Goal: Task Accomplishment & Management: Use online tool/utility

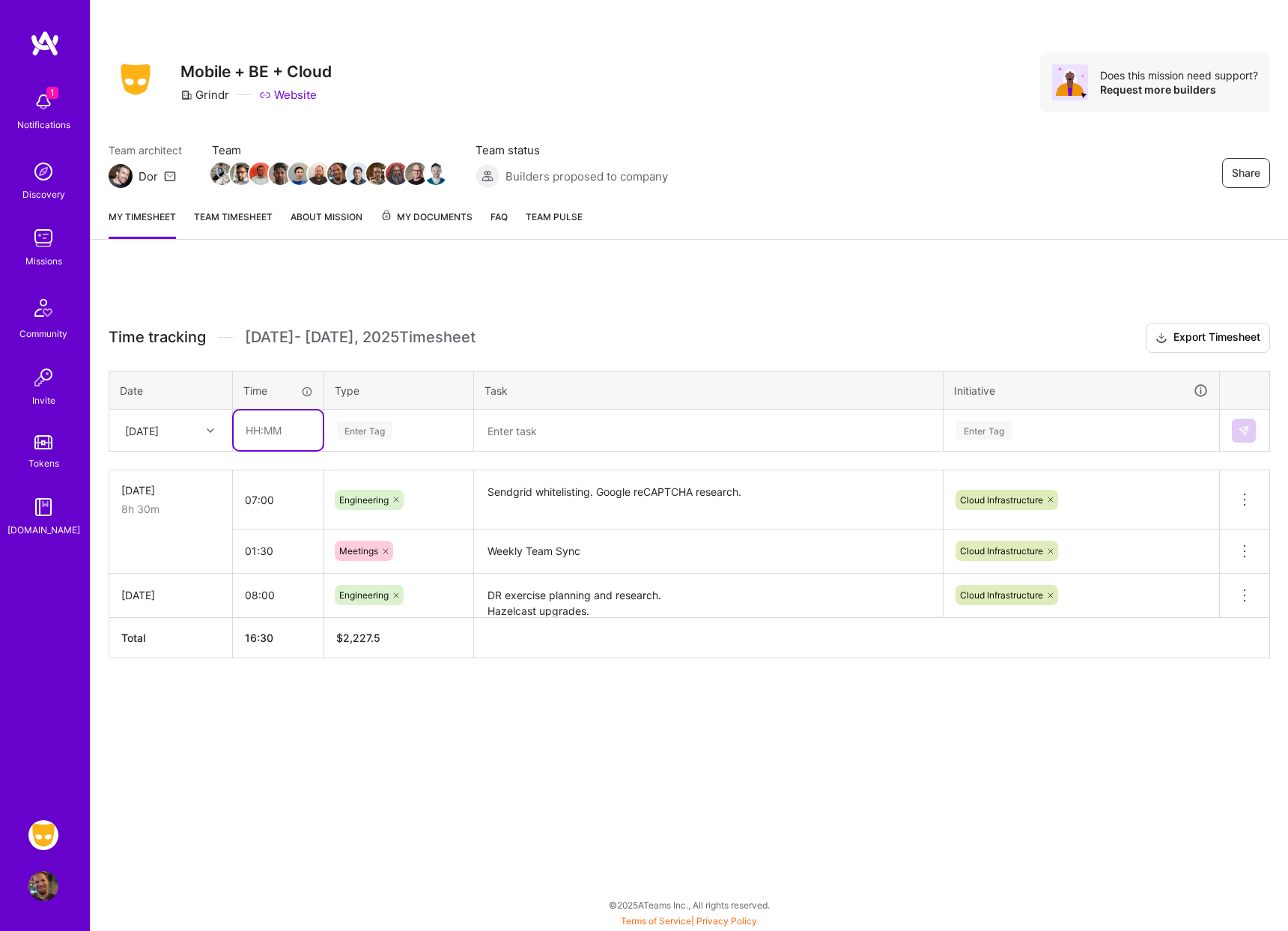
click at [269, 436] on input "text" at bounding box center [278, 430] width 89 height 40
type input "08:00"
click at [360, 428] on div "Enter Tag" at bounding box center [365, 430] width 55 height 23
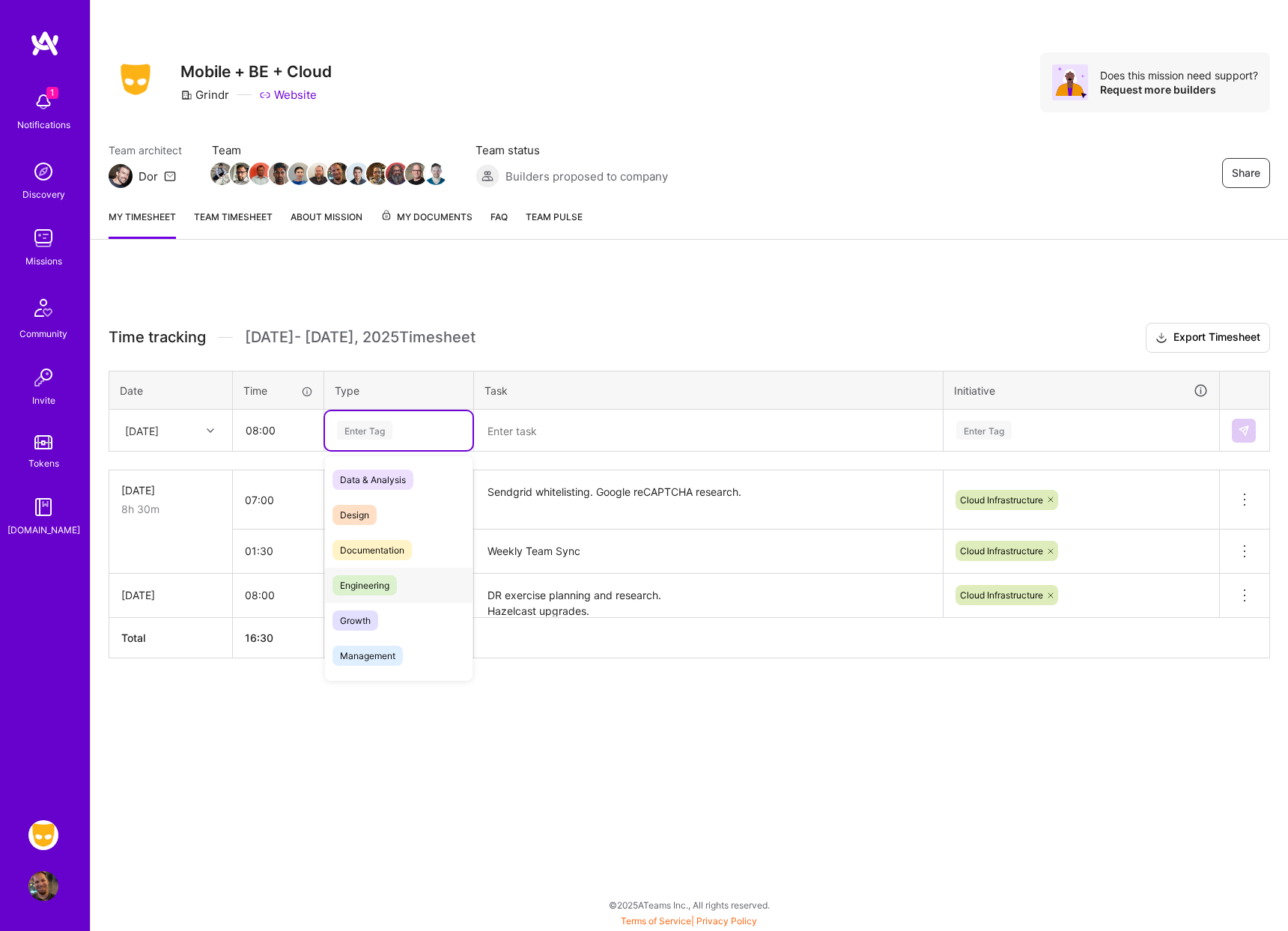
click at [383, 582] on span "Engineering" at bounding box center [365, 585] width 64 height 20
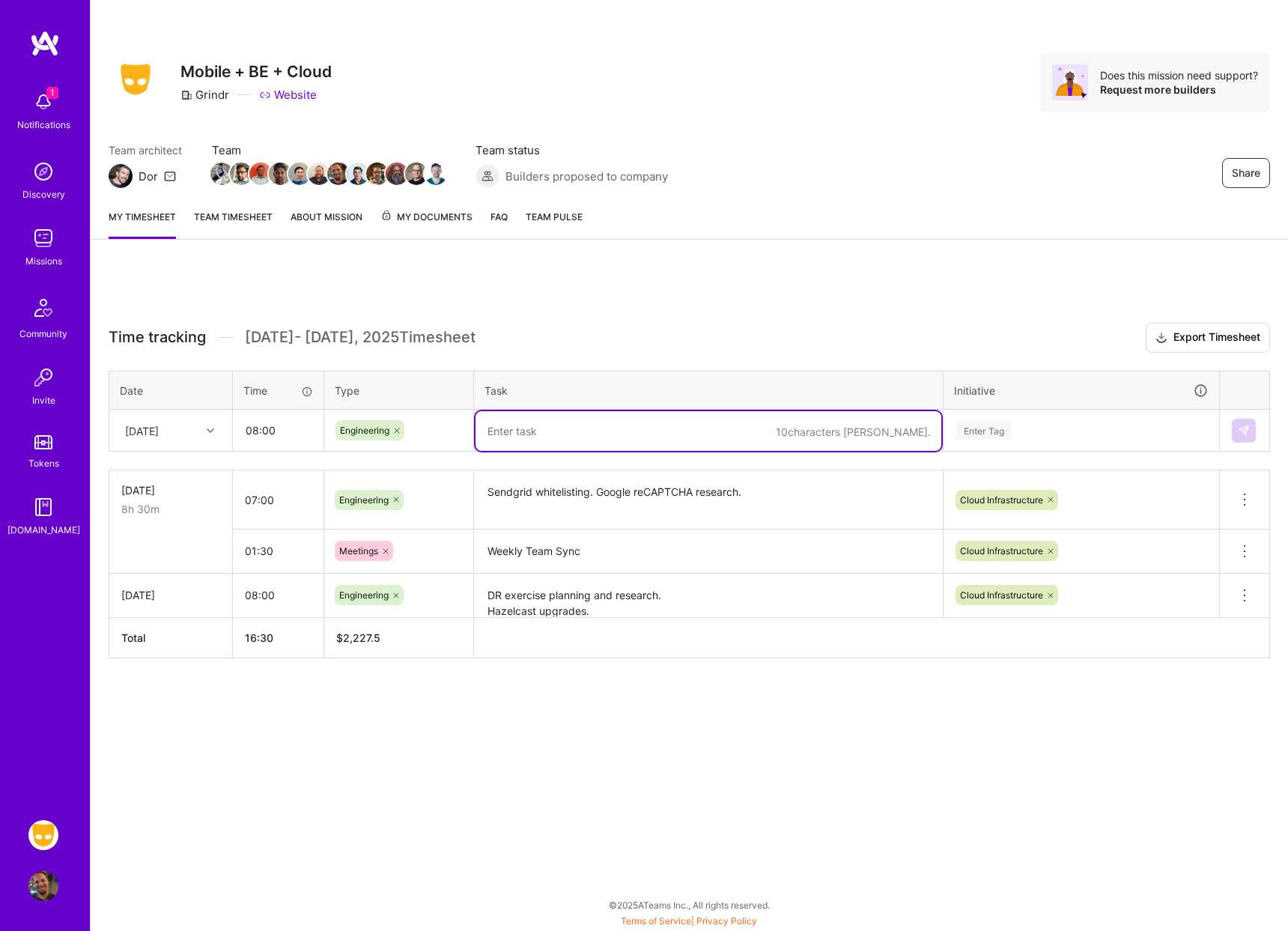
click at [556, 430] on textarea at bounding box center [709, 431] width 466 height 40
type textarea "RDS"
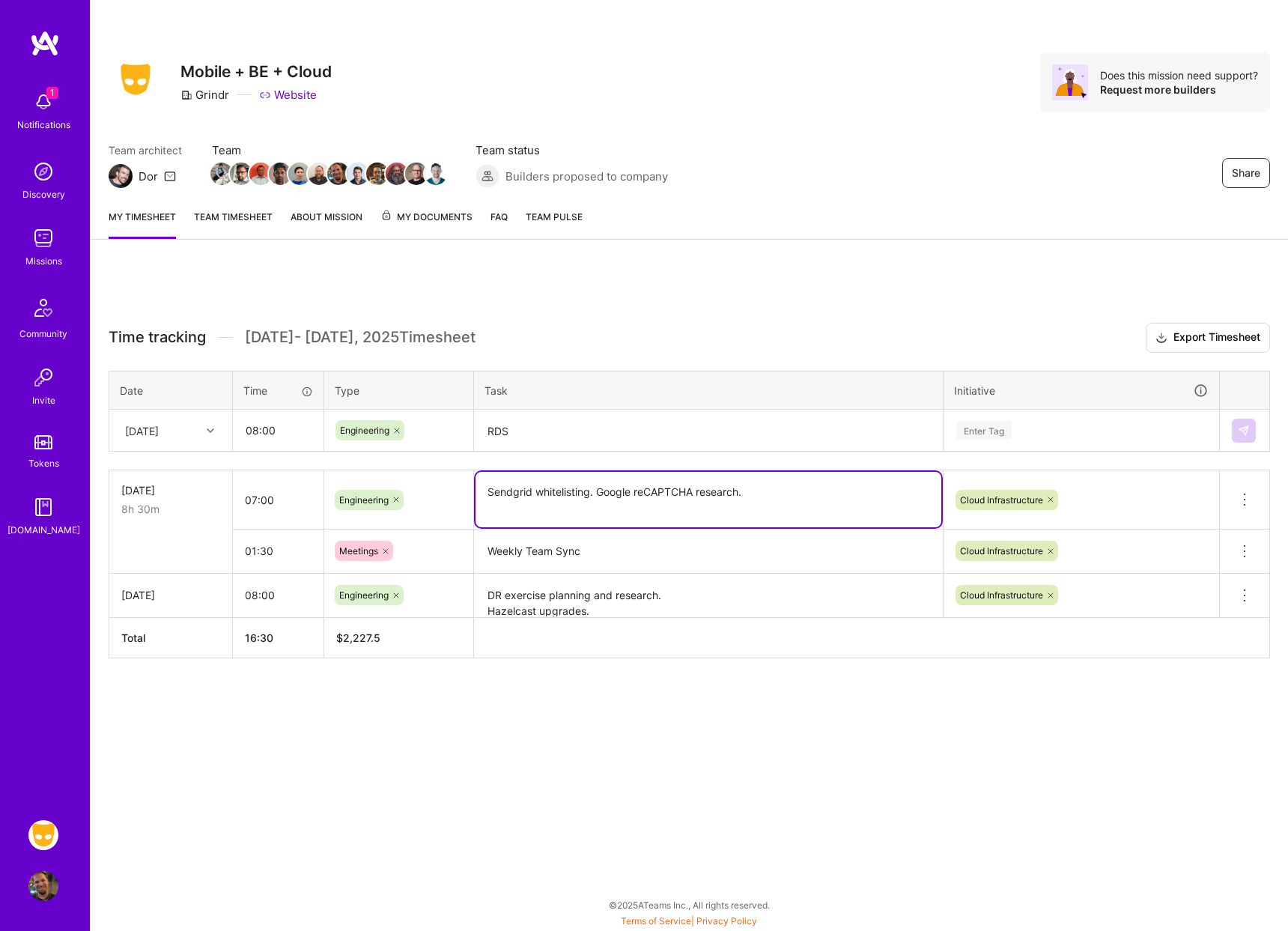
click at [799, 495] on textarea "Sendgrid whitelisting. Google reCAPTCHA research." at bounding box center [709, 500] width 466 height 55
type textarea "Sendgrid whitelisting. Google reCAPTCHA research. RDS upgrade research"
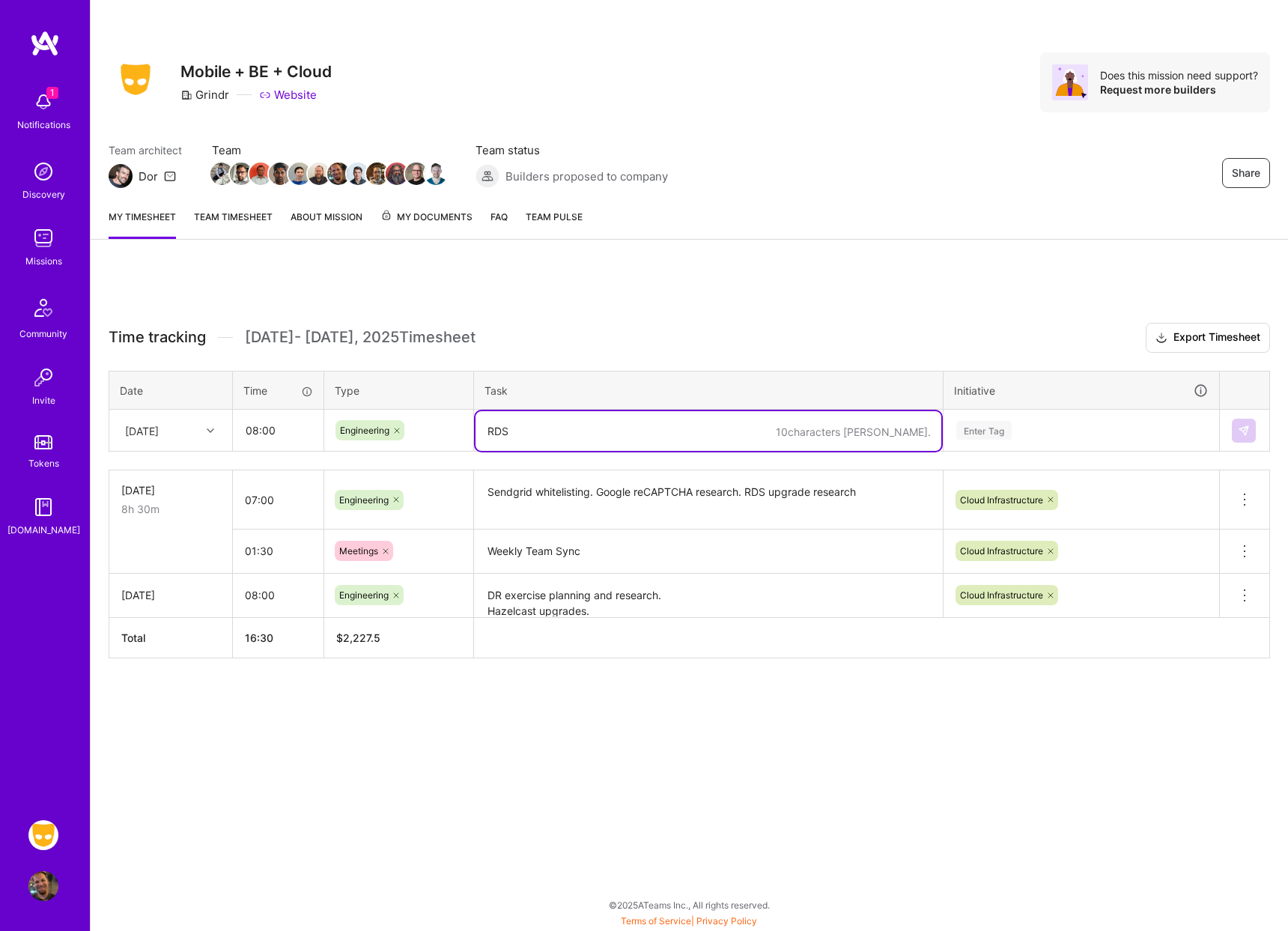
click at [611, 415] on textarea "RDS" at bounding box center [709, 431] width 466 height 40
click at [610, 421] on textarea "RDS" at bounding box center [709, 431] width 466 height 40
click at [599, 433] on textarea "RDS" at bounding box center [709, 431] width 466 height 40
click at [752, 432] on textarea "RDS upgrades research. Decommissioning old" at bounding box center [709, 431] width 466 height 40
type textarea "RDS upgrades research. Decommissioning old subdomains for API."
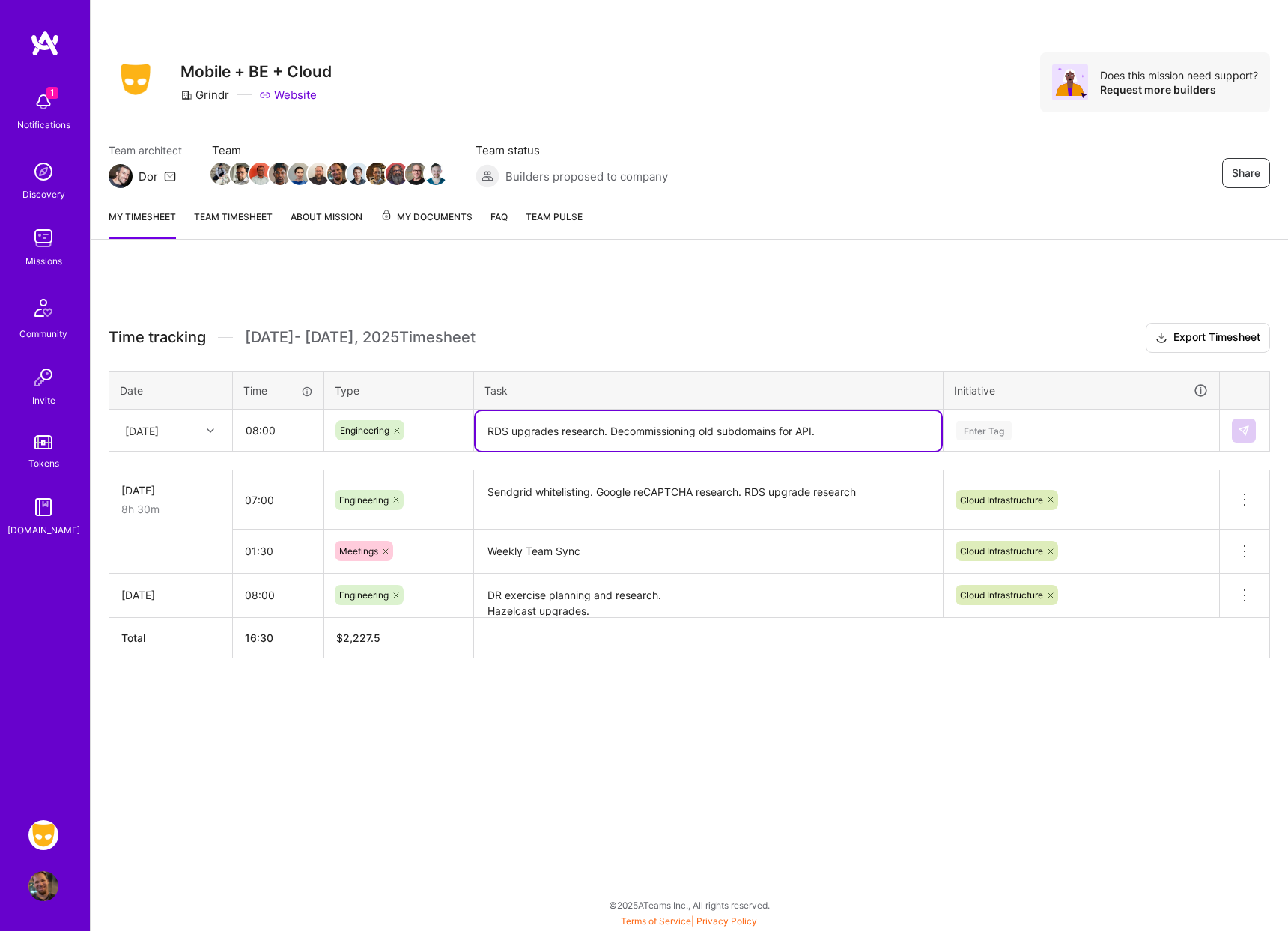
click at [1094, 439] on div "Enter Tag" at bounding box center [1081, 430] width 253 height 19
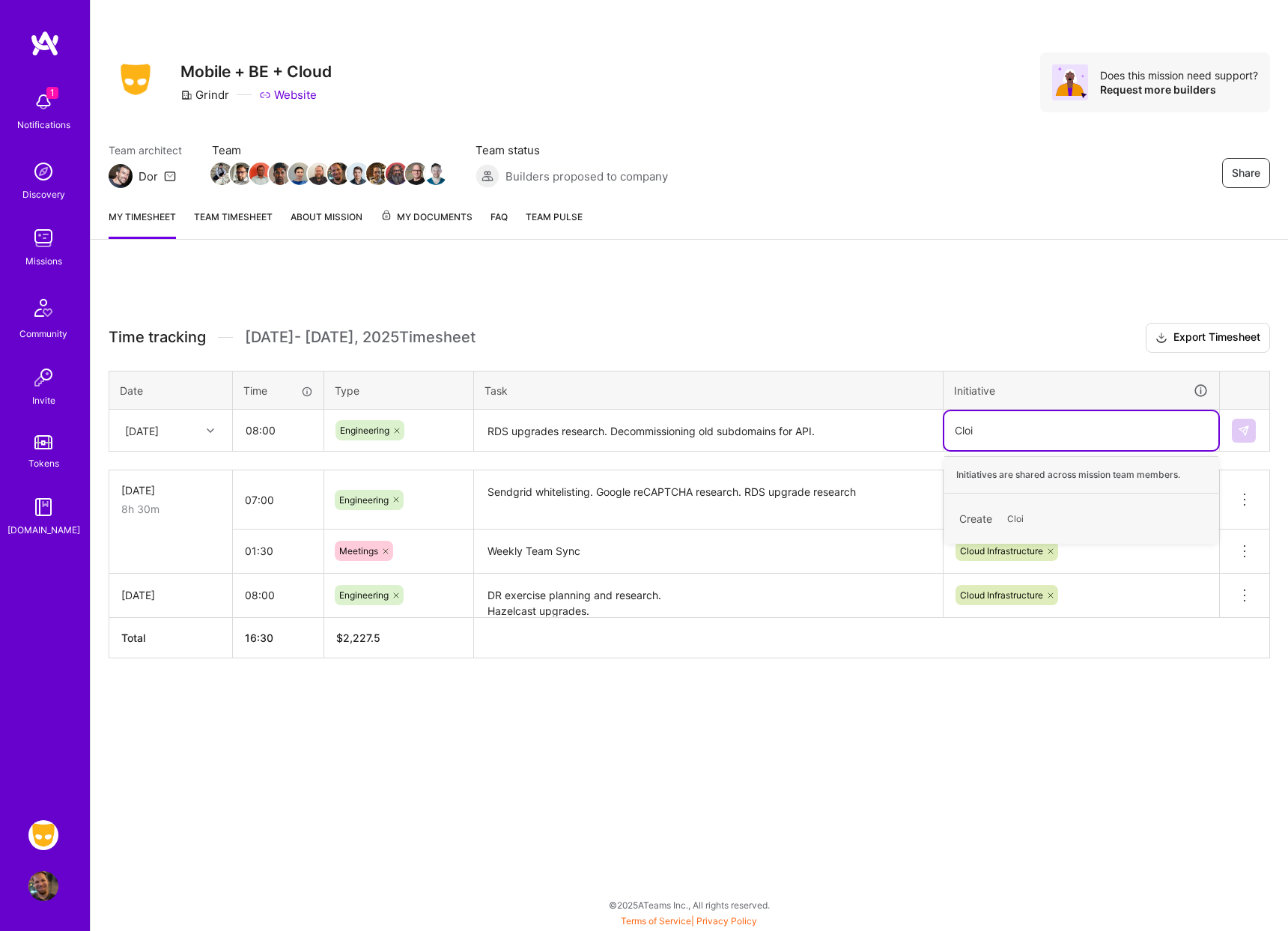
type input "Clo"
click at [1203, 547] on span "Hide" at bounding box center [1201, 546] width 19 height 20
click at [1027, 517] on div "Cloud Infrastructure" at bounding box center [1000, 511] width 83 height 16
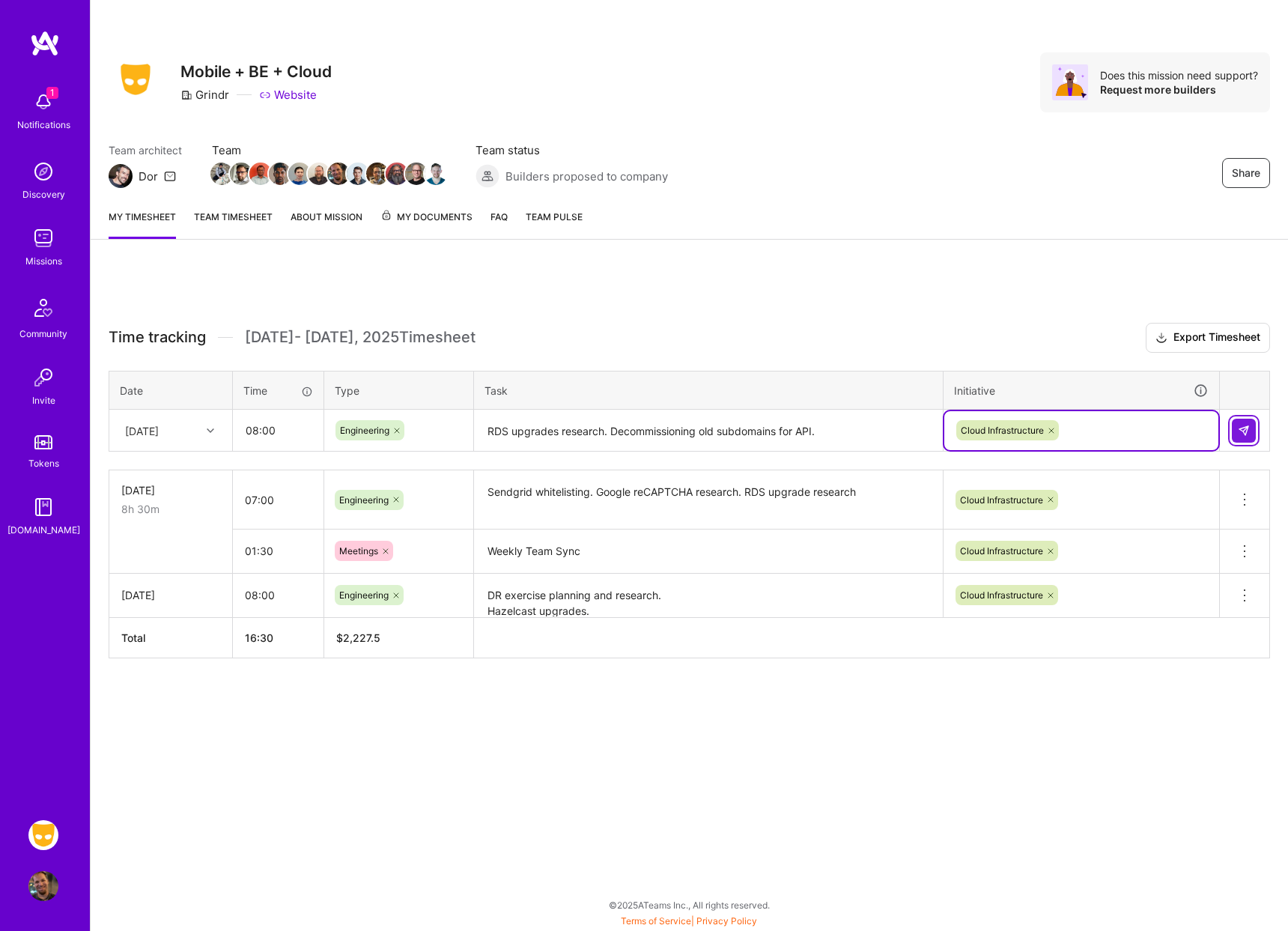
click at [1242, 428] on img at bounding box center [1244, 431] width 12 height 12
